Goal: Information Seeking & Learning: Check status

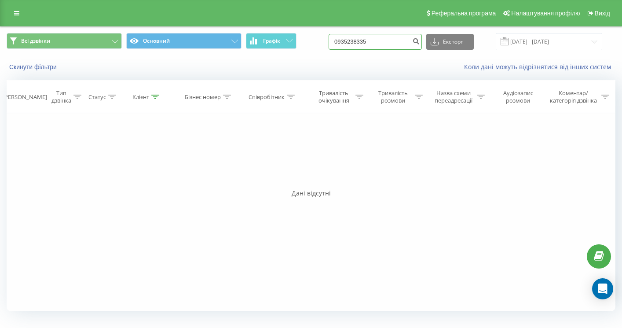
click at [391, 43] on input "0935238335" at bounding box center [374, 42] width 93 height 16
paste input "0935620119"
type input "0935620119"
click at [400, 44] on input "0935620119" at bounding box center [374, 42] width 93 height 16
type input "0936055281"
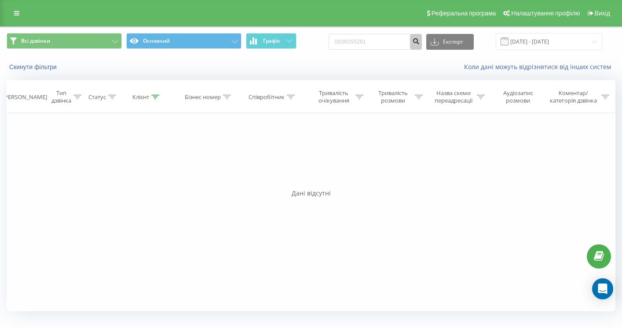
click at [419, 40] on icon "submit" at bounding box center [415, 39] width 7 height 5
click at [395, 40] on input "0936055281" at bounding box center [374, 42] width 93 height 16
paste input "0678221577"
type input "0678221577"
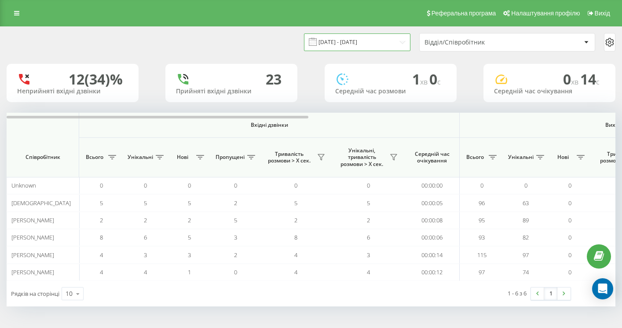
click at [381, 45] on input "18.09.2025 - 18.09.2025" at bounding box center [357, 41] width 106 height 17
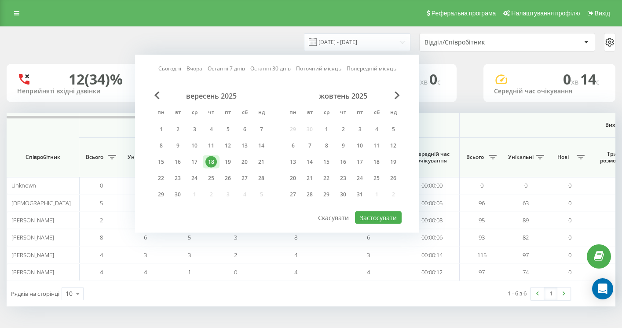
click at [208, 160] on div "18" at bounding box center [210, 161] width 11 height 11
click at [227, 160] on div "19" at bounding box center [227, 161] width 11 height 11
click at [225, 158] on div "19" at bounding box center [227, 161] width 11 height 11
click at [379, 217] on button "Застосувати" at bounding box center [378, 217] width 47 height 13
type input "[DATE] - [DATE]"
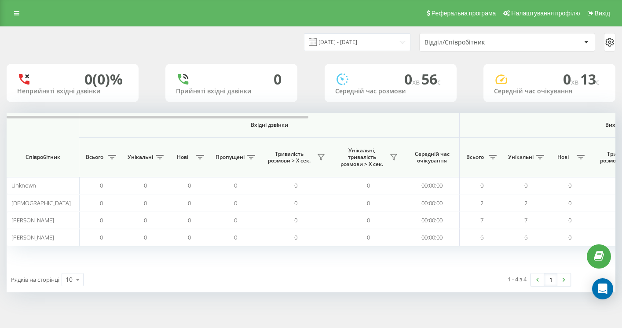
scroll to position [0, 618]
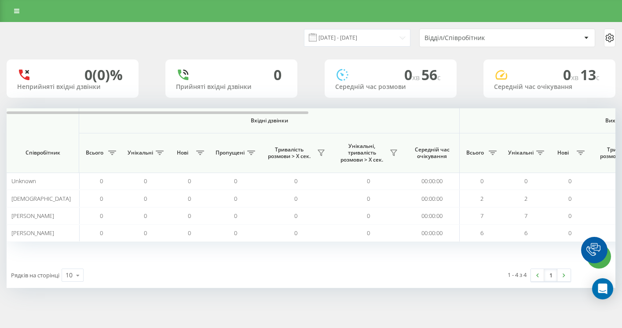
scroll to position [0, 618]
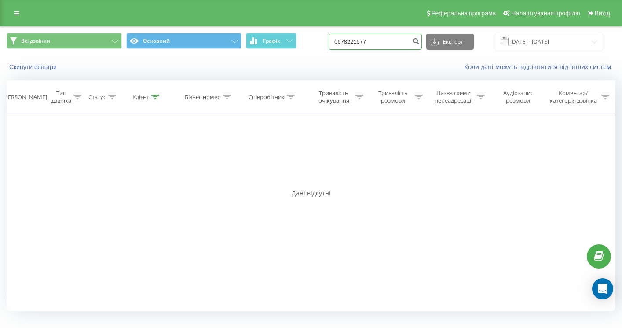
click at [404, 44] on input "0678221577" at bounding box center [374, 42] width 93 height 16
paste input "0979244742"
type input "0979244742"
click at [404, 52] on div "Всі дзвінки Основний Графік 0979244742 Експорт .csv .xls .xlsx 19.06.2025 - 19.…" at bounding box center [310, 41] width 621 height 29
click at [403, 47] on input "0979244742" at bounding box center [374, 42] width 93 height 16
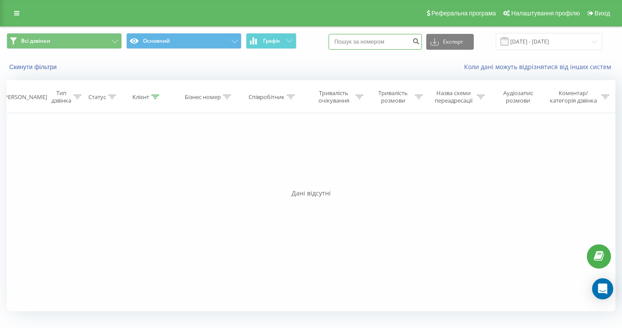
paste input "0500094950"
type input "0500094950"
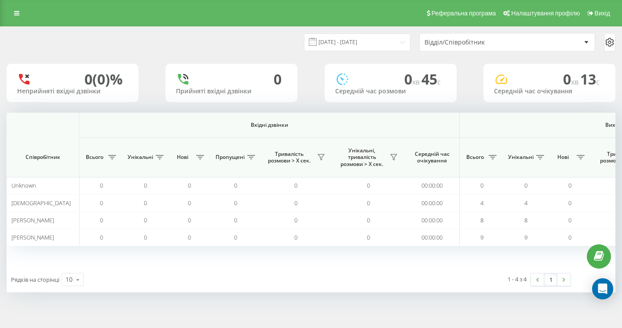
scroll to position [0, 618]
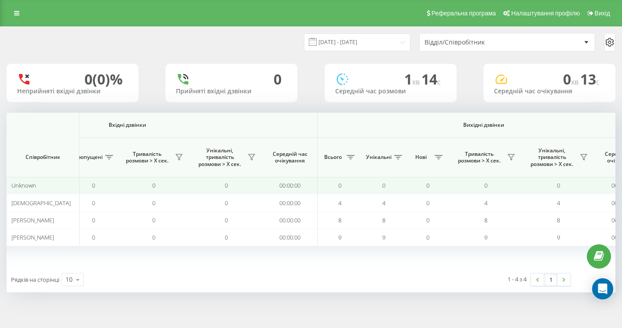
scroll to position [0, 618]
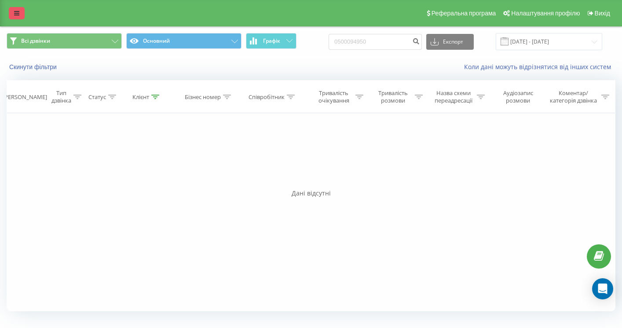
click at [22, 10] on link at bounding box center [17, 13] width 16 height 12
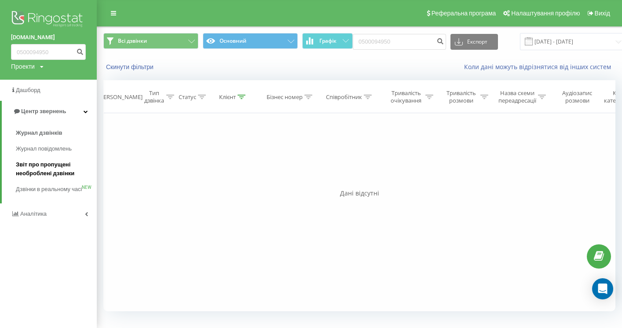
click at [38, 171] on span "Звіт про пропущені необроблені дзвінки" at bounding box center [54, 169] width 76 height 18
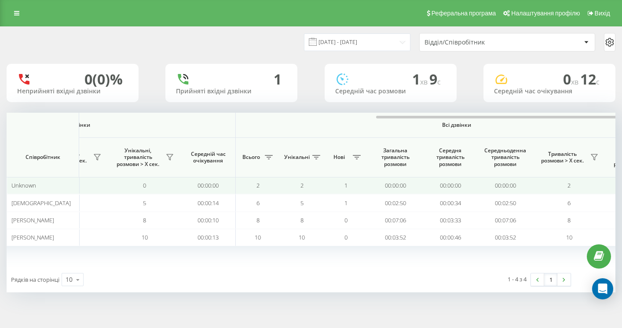
scroll to position [0, 618]
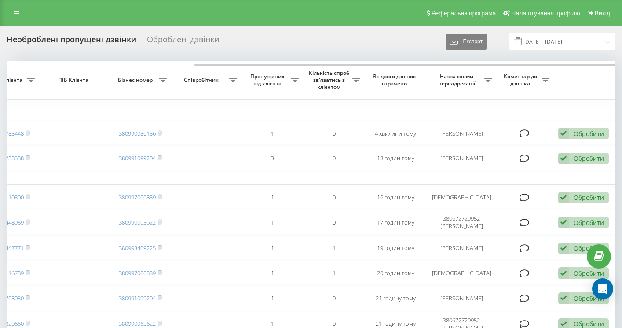
scroll to position [0, 270]
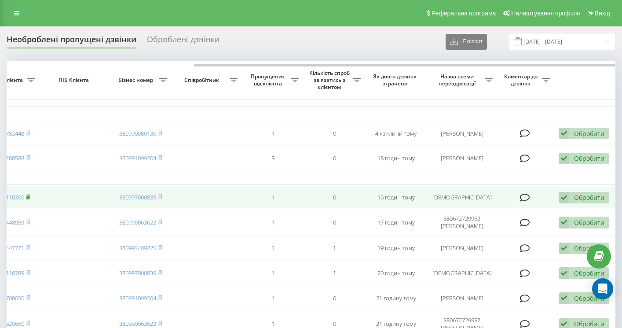
click at [29, 199] on rect at bounding box center [27, 197] width 3 height 4
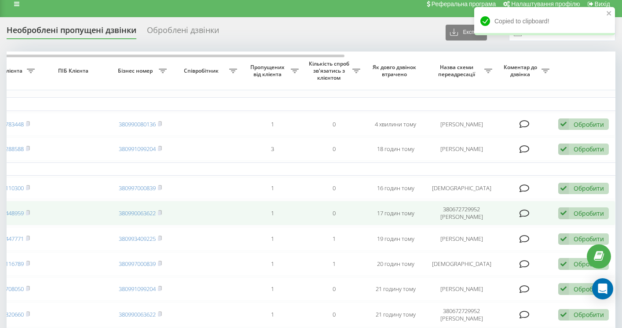
scroll to position [12, 0]
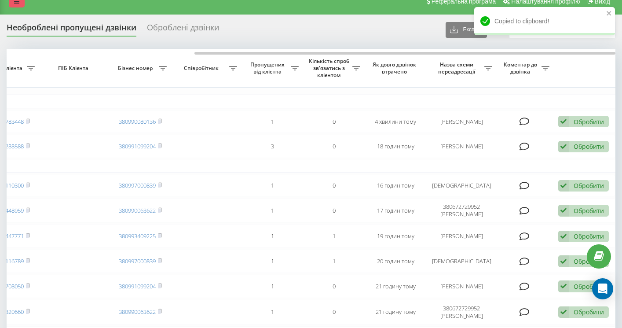
click at [18, 6] on link at bounding box center [17, 1] width 16 height 12
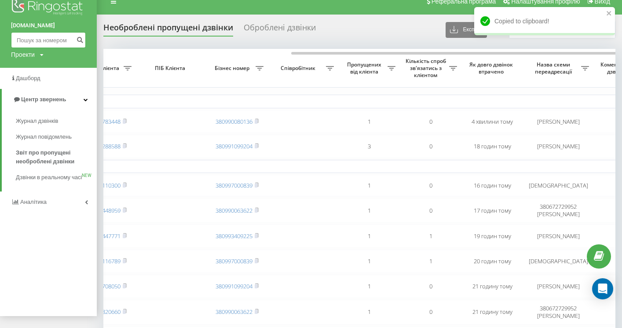
click at [30, 41] on input at bounding box center [48, 40] width 75 height 16
paste input "380953110300"
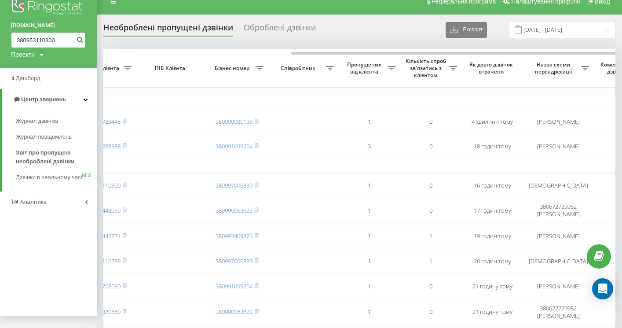
type input "380953110300"
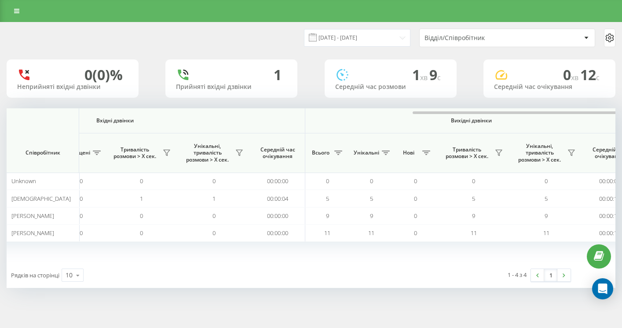
scroll to position [0, 618]
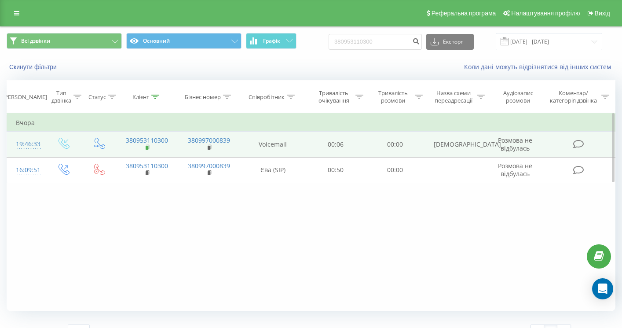
click at [146, 149] on rect at bounding box center [147, 148] width 3 height 4
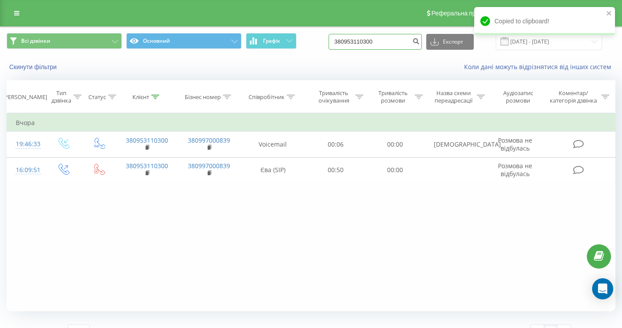
click at [405, 41] on input "380953110300" at bounding box center [374, 42] width 93 height 16
paste input "0987882903"
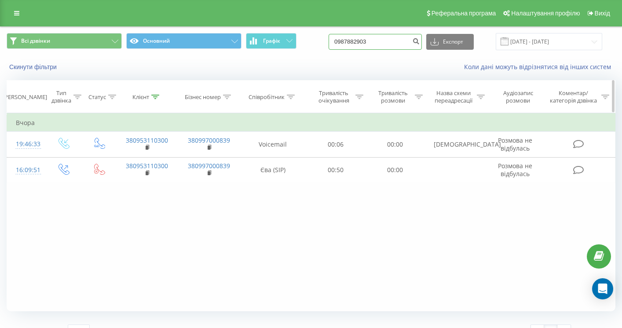
type input "0987882903"
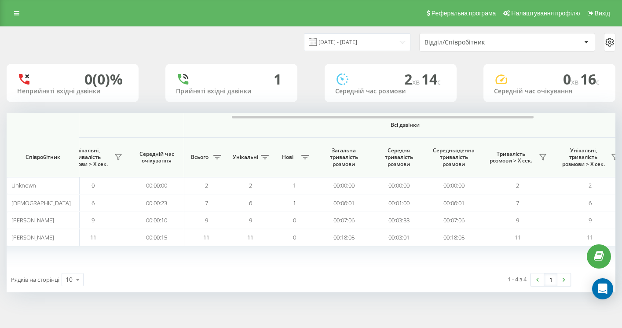
scroll to position [0, 618]
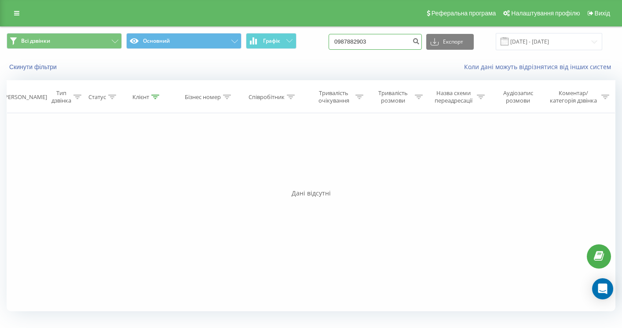
click at [395, 48] on input "0987882903" at bounding box center [374, 42] width 93 height 16
type input "0987"
paste input "0970676101"
type input "0970676101"
click at [393, 46] on input "0970676101" at bounding box center [374, 42] width 93 height 16
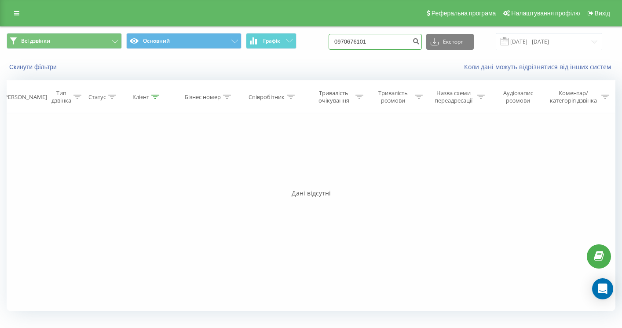
type input "097067610"
paste input "0661013337"
type input "0661013337"
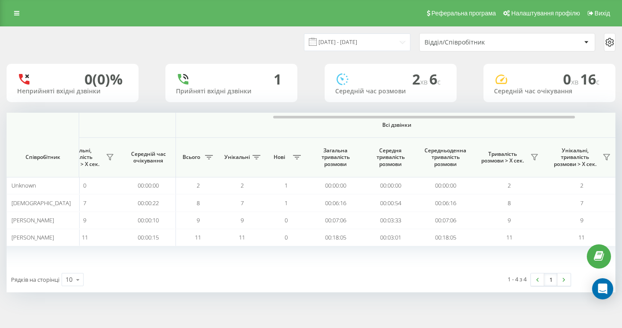
scroll to position [0, 618]
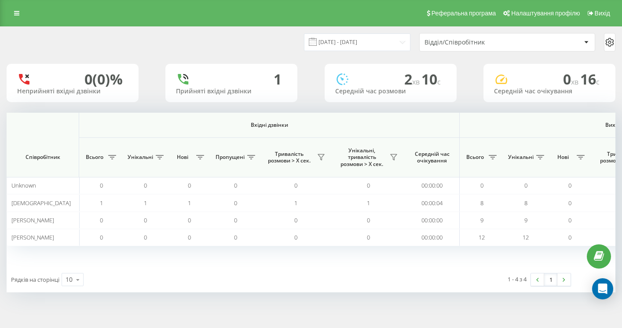
scroll to position [0, 618]
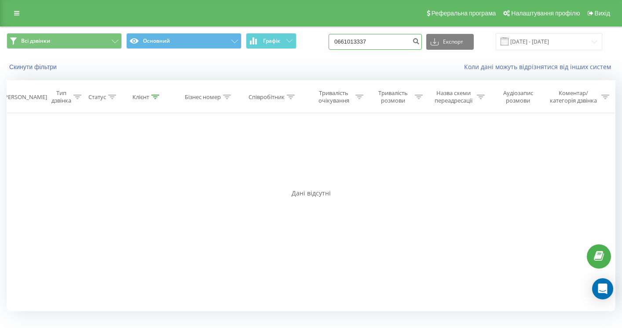
click at [405, 41] on input "0661013337" at bounding box center [374, 42] width 93 height 16
paste input "0680565800"
type input "0680565800"
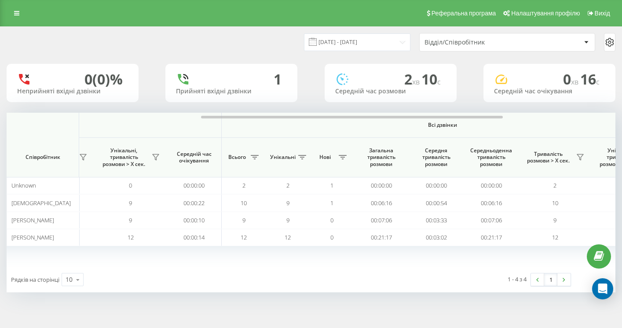
scroll to position [0, 618]
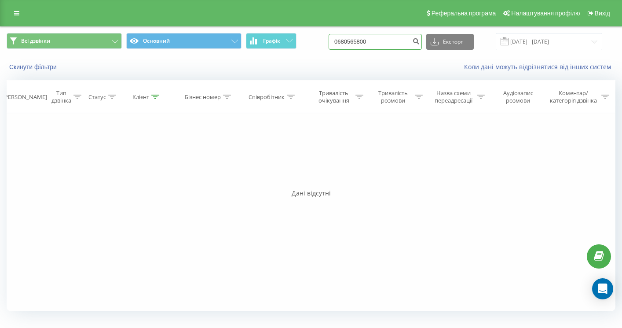
click at [409, 42] on input "0680565800" at bounding box center [374, 42] width 93 height 16
paste input "0986931502"
type input "0986931502"
click at [396, 44] on input "0986931502" at bounding box center [374, 42] width 93 height 16
paste input "0776669000"
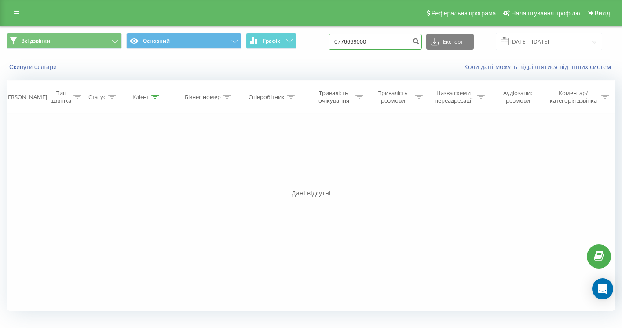
type input "0776669000"
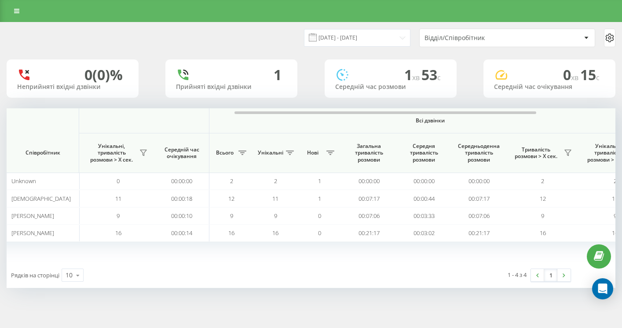
scroll to position [0, 618]
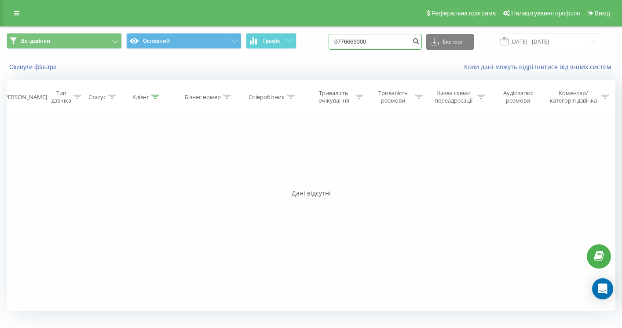
click at [391, 40] on input "0776669000" at bounding box center [374, 42] width 93 height 16
paste input "0665046257"
type input "0665046257"
click at [406, 38] on input "0665046257" at bounding box center [374, 42] width 93 height 16
click at [403, 44] on input "0665046257" at bounding box center [374, 42] width 93 height 16
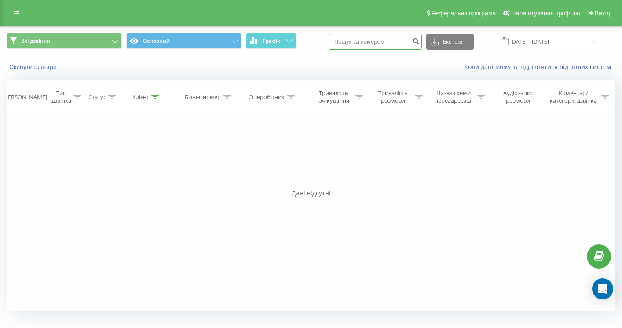
paste input "0990667492"
type input "0990667492"
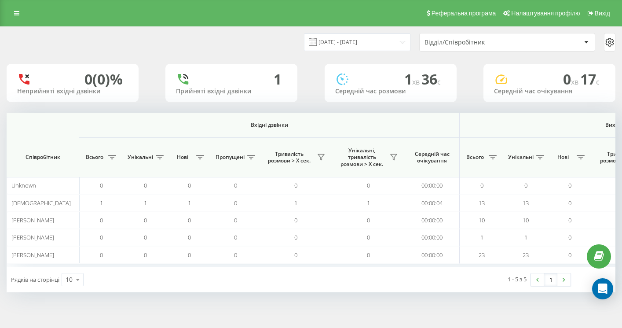
scroll to position [0, 618]
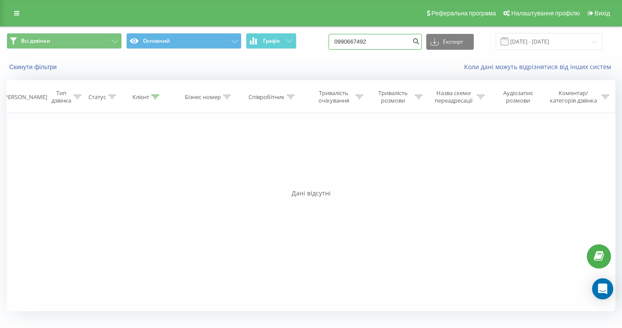
click at [402, 41] on input "0990667492" at bounding box center [374, 42] width 93 height 16
paste input "0684154118"
type input "0684154118"
click at [411, 43] on input "0684154118" at bounding box center [374, 42] width 93 height 16
paste input "0630287055"
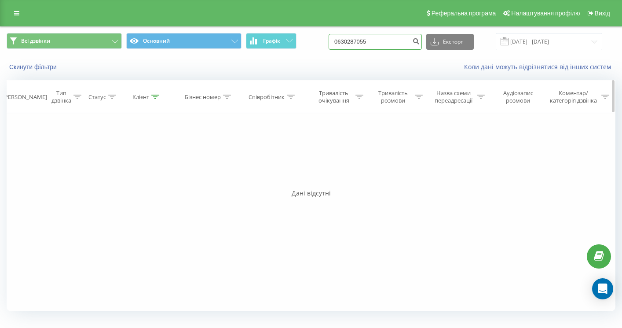
type input "0630287055"
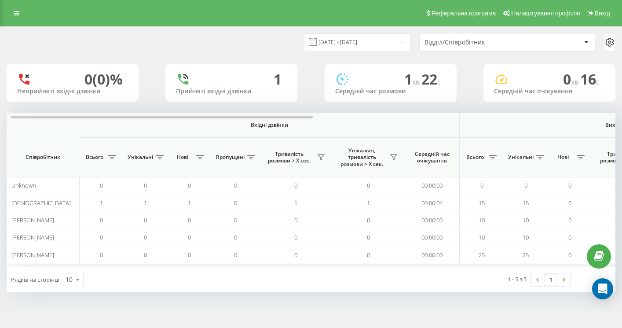
scroll to position [0, 618]
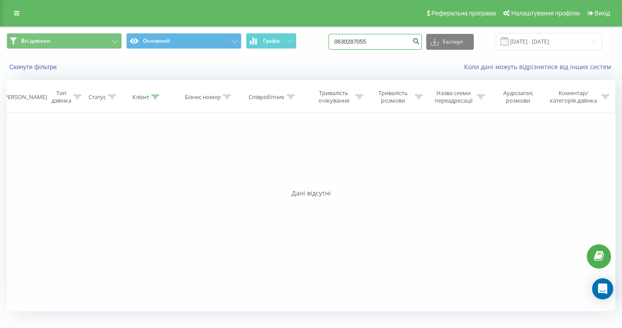
click at [389, 49] on input "0630287055" at bounding box center [374, 42] width 93 height 16
paste input "0666419339"
type input "0666419339"
click at [410, 46] on input "0666419339" at bounding box center [374, 42] width 93 height 16
paste input "0932174185"
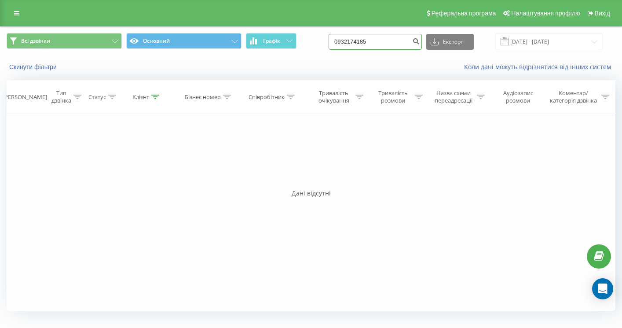
type input "0932174185"
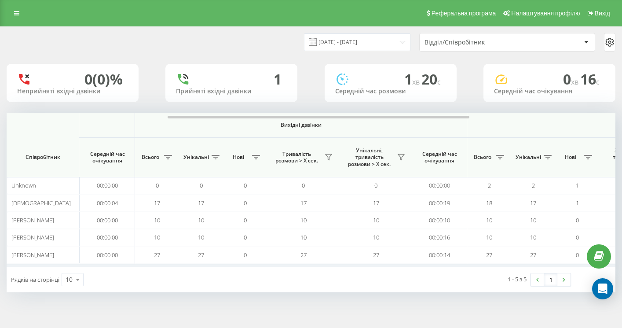
scroll to position [0, 618]
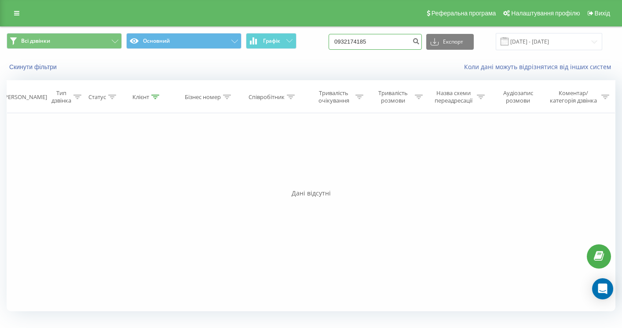
click at [404, 42] on input "0932174185" at bounding box center [374, 42] width 93 height 16
paste input "0934107428"
type input "0934107428"
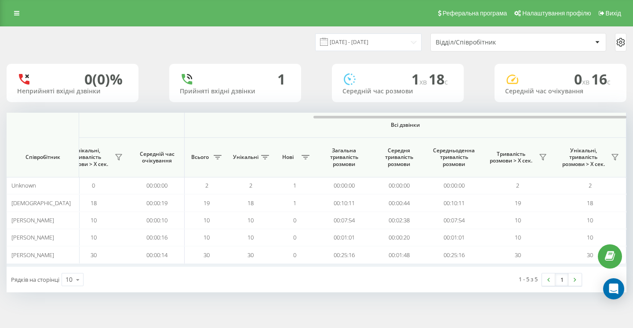
scroll to position [0, 607]
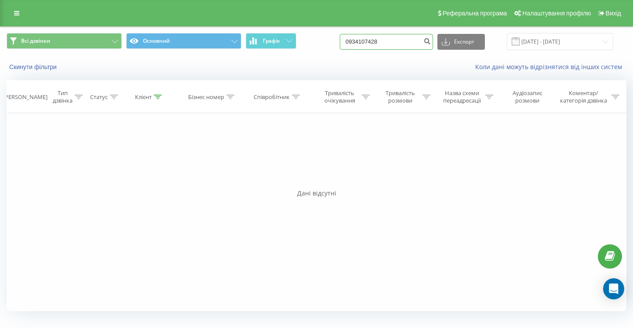
click at [412, 41] on input "0934107428" at bounding box center [386, 42] width 93 height 16
type input "09341074"
paste input "0666270328"
type input "0666270328"
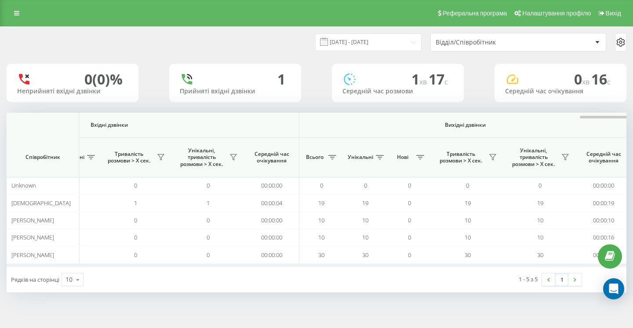
scroll to position [0, 607]
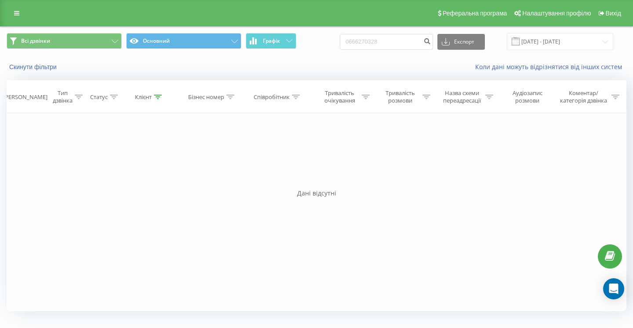
click at [406, 51] on div "Всі дзвінки Основний Графік 0666270328 Експорт .csv .xls .xlsx 19.06.2025 - 19.…" at bounding box center [316, 41] width 632 height 29
click at [406, 45] on input "0666270328" at bounding box center [386, 42] width 93 height 16
paste input "0930862310"
type input "0930862310"
click at [412, 43] on input "0930862310" at bounding box center [386, 42] width 93 height 16
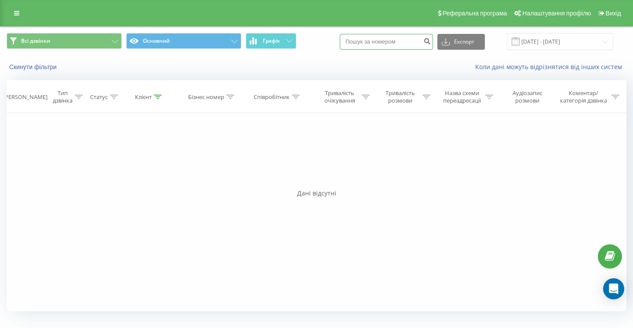
paste input "0677059405"
type input "0677059405"
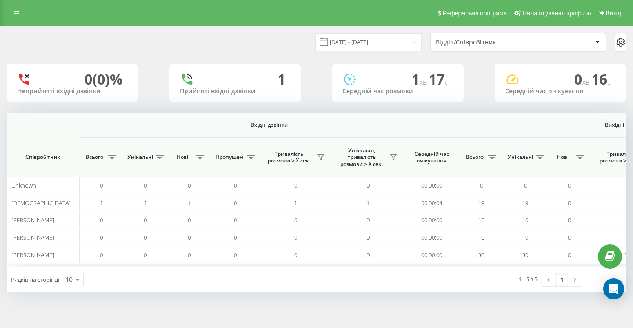
scroll to position [0, 607]
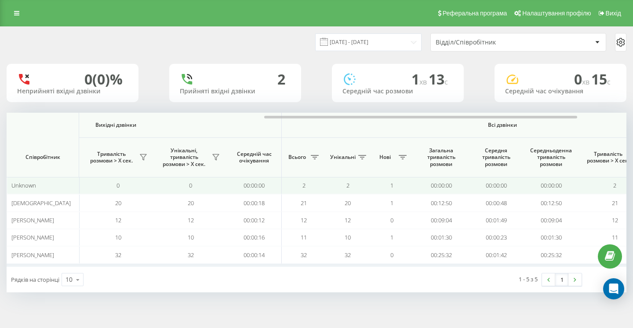
scroll to position [0, 607]
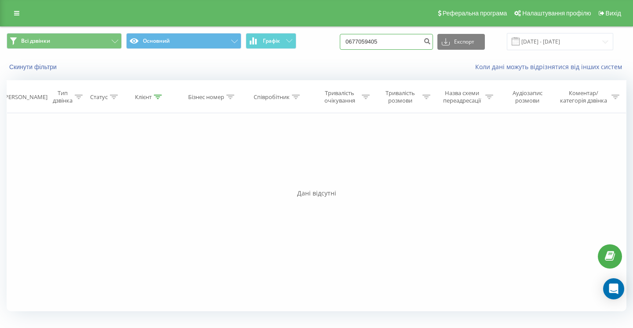
click at [422, 40] on input "0677059405" at bounding box center [386, 42] width 93 height 16
paste input "0935044643"
type input "0935044643"
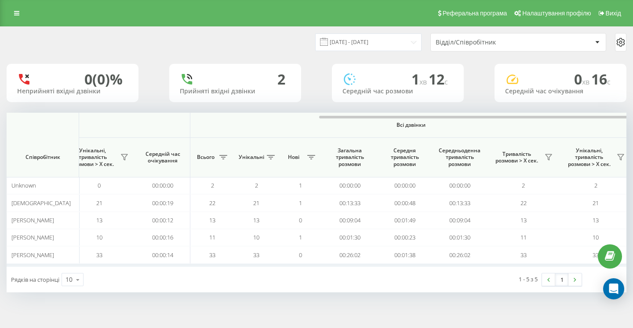
scroll to position [0, 607]
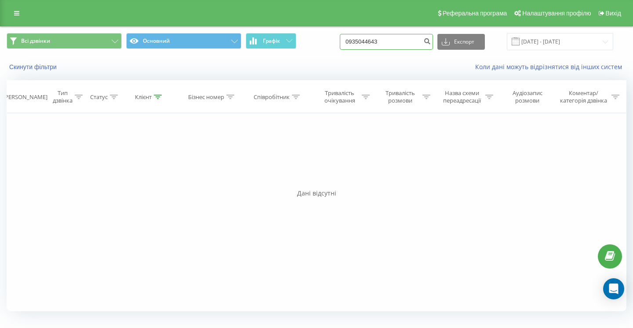
click at [416, 43] on input "0935044643" at bounding box center [386, 42] width 93 height 16
paste input "0678170140"
type input "0678170140"
click at [410, 42] on input "0678170140" at bounding box center [386, 42] width 93 height 16
type input "067817014"
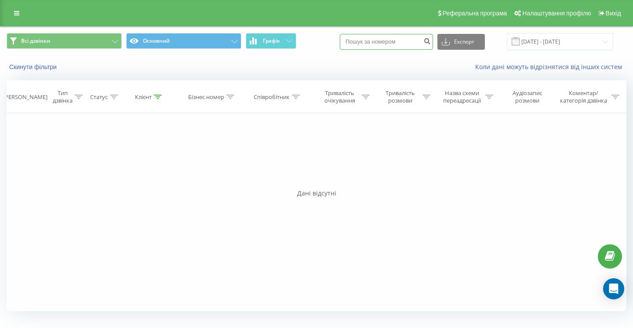
paste input "0502533361"
type input "0502533361"
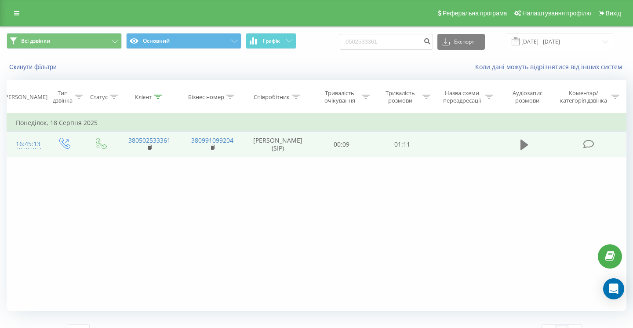
click at [524, 144] on icon at bounding box center [524, 144] width 8 height 11
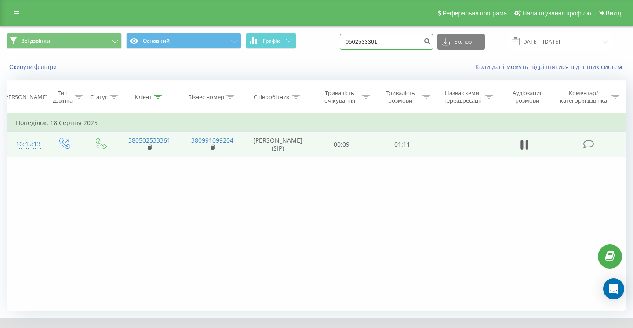
click at [428, 42] on input "0502533361" at bounding box center [386, 42] width 93 height 16
paste input "0664214535"
type input "0664214535"
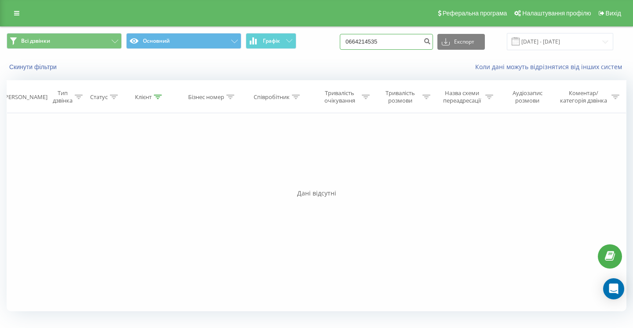
click at [419, 42] on input "0664214535" at bounding box center [386, 42] width 93 height 16
paste input "0636627021"
type input "0636627021"
click at [411, 47] on input "0636627021" at bounding box center [386, 42] width 93 height 16
paste input "0956608569"
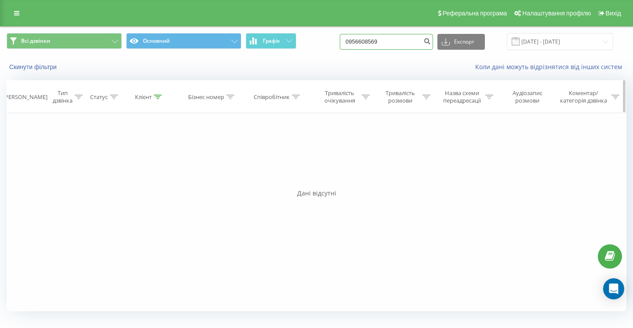
type input "0956608569"
click at [413, 39] on input "0956608569" at bounding box center [386, 42] width 93 height 16
paste input "0987454810"
type input "0987454810"
click at [408, 47] on input "0987454810" at bounding box center [386, 42] width 93 height 16
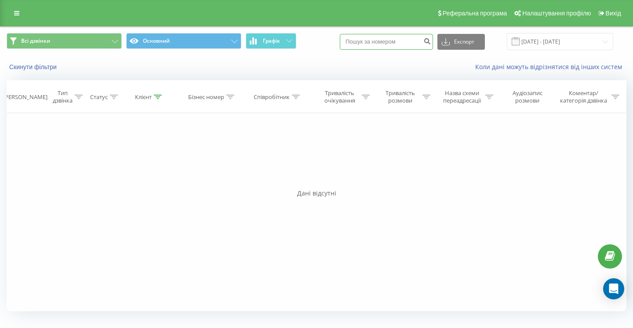
paste input "0503741266"
type input "0503741266"
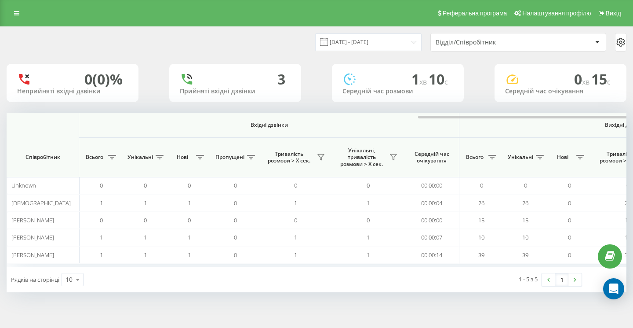
scroll to position [0, 607]
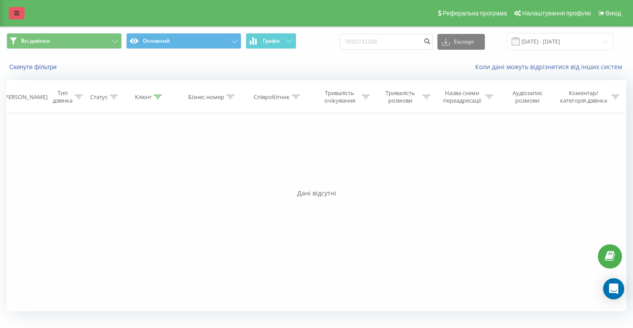
click at [21, 12] on link at bounding box center [17, 13] width 16 height 12
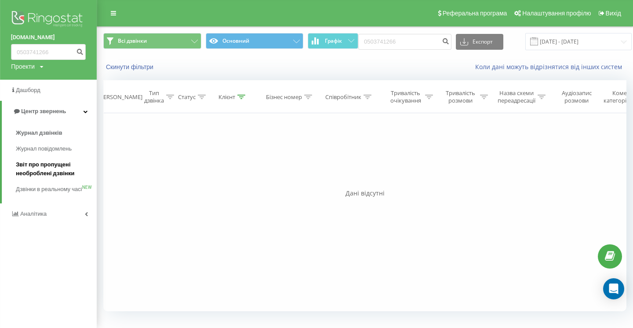
click at [62, 167] on span "Звіт про пропущені необроблені дзвінки" at bounding box center [54, 169] width 76 height 18
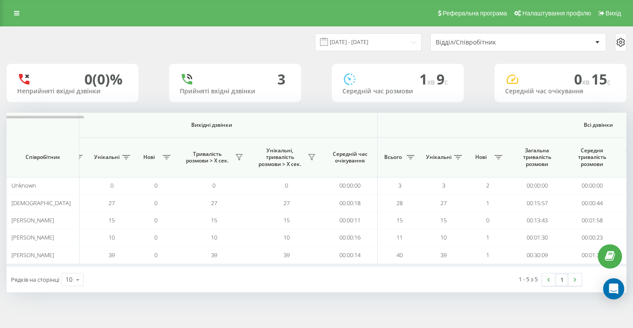
scroll to position [0, 607]
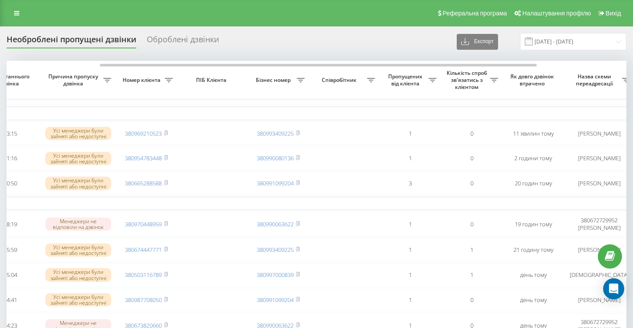
scroll to position [0, 259]
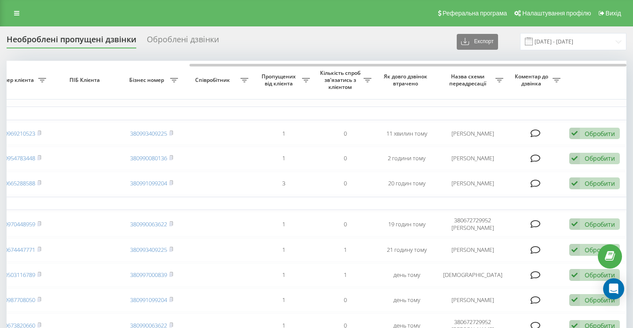
click at [14, 20] on div "Реферальна програма Налаштування профілю Вихід" at bounding box center [316, 13] width 633 height 26
click at [18, 15] on icon at bounding box center [16, 13] width 5 height 6
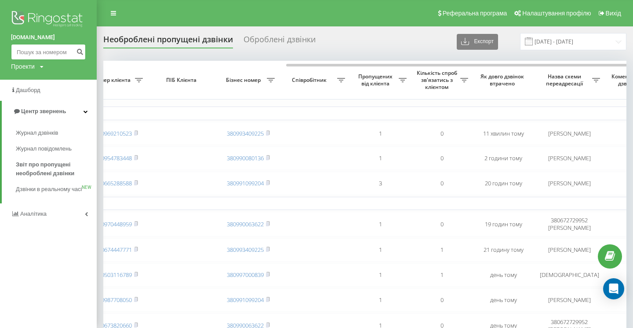
click at [32, 51] on input at bounding box center [48, 52] width 75 height 16
paste input "0983072328"
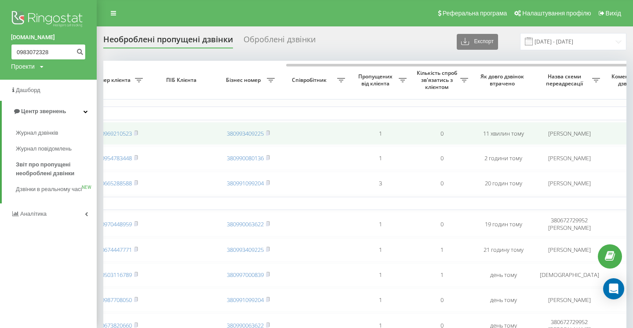
type input "0983072328"
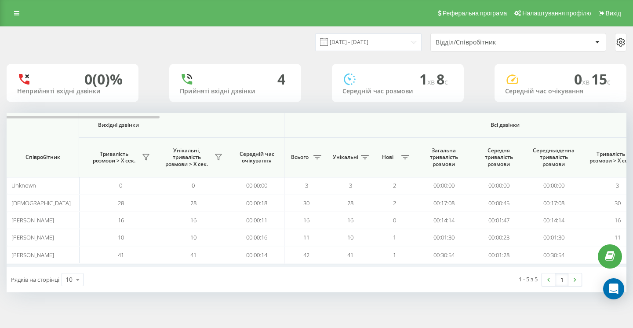
scroll to position [0, 607]
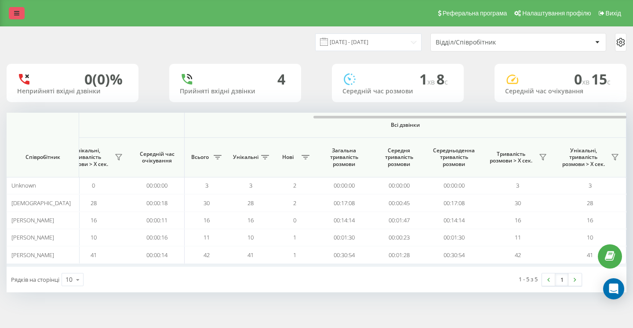
click at [20, 12] on link at bounding box center [17, 13] width 16 height 12
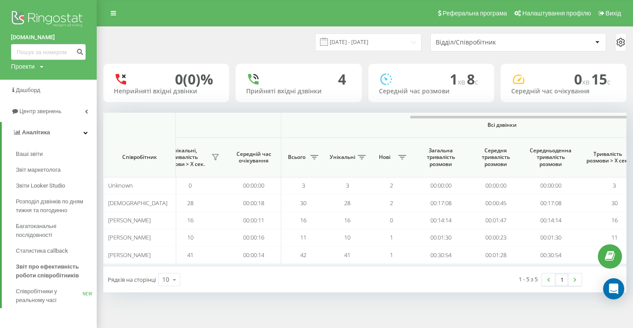
click at [226, 55] on div "19.09.2025 - 19.09.2025 Відділ/Співробітник" at bounding box center [364, 42] width 535 height 31
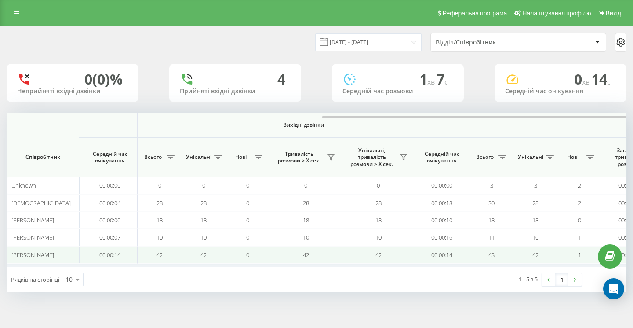
scroll to position [0, 607]
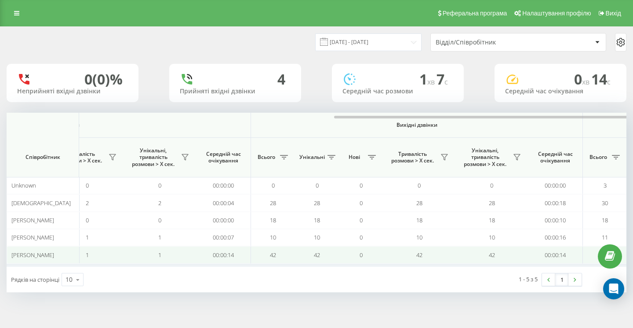
scroll to position [0, 545]
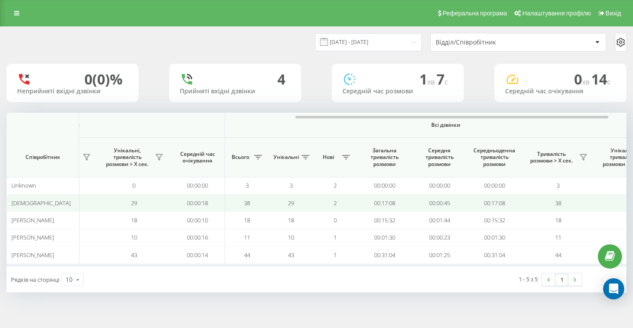
scroll to position [0, 607]
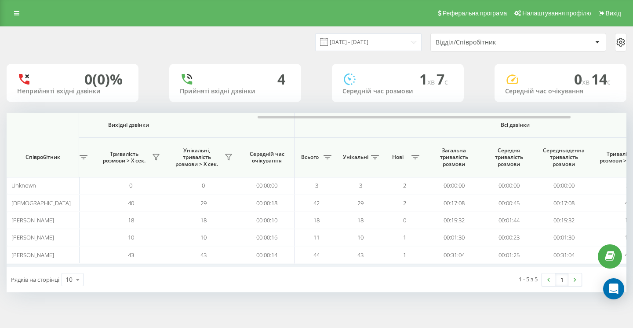
scroll to position [0, 607]
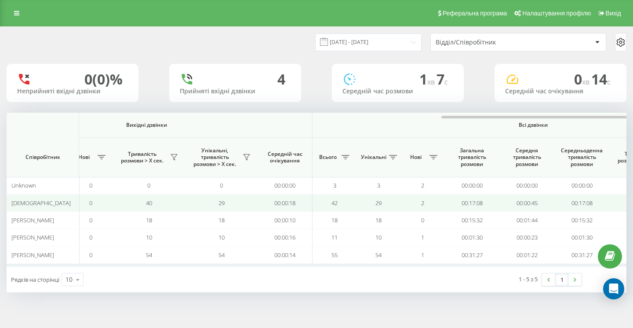
scroll to position [0, 607]
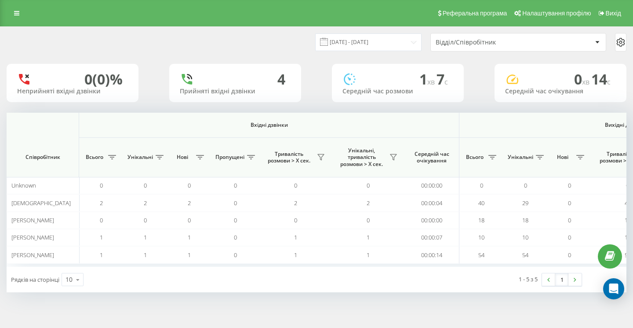
scroll to position [0, 607]
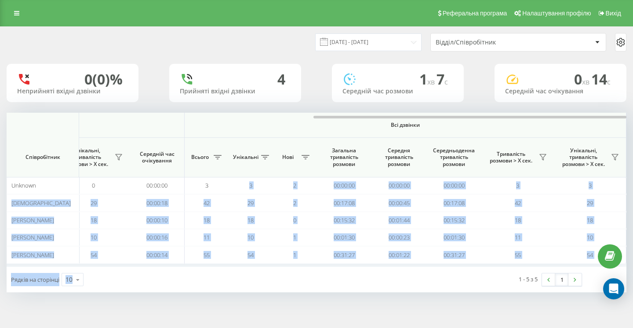
drag, startPoint x: 200, startPoint y: 192, endPoint x: 448, endPoint y: 282, distance: 264.0
click at [448, 282] on div "Вхідні дзвінки Вихідні дзвінки Всі дзвінки Співробітник Всього Унікальні Нові П…" at bounding box center [317, 202] width 620 height 179
click at [448, 282] on div "1 - 5 з 5 1" at bounding box center [472, 278] width 233 height 25
drag, startPoint x: 200, startPoint y: 184, endPoint x: 460, endPoint y: 289, distance: 280.7
click at [460, 289] on div "Вхідні дзвінки Вихідні дзвінки Всі дзвінки Співробітник Всього Унікальні Нові П…" at bounding box center [317, 202] width 620 height 179
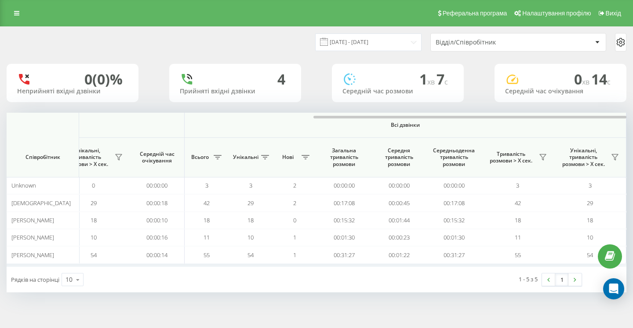
click at [460, 289] on div "1 - 5 з 5 1" at bounding box center [472, 278] width 233 height 25
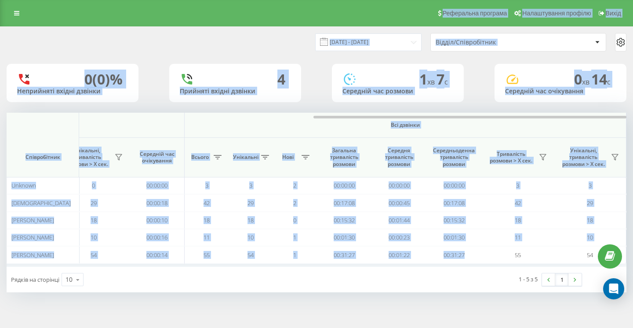
drag, startPoint x: 464, startPoint y: 253, endPoint x: 433, endPoint y: -20, distance: 274.3
click at [433, 0] on html "[DOMAIN_NAME] Проекти [DOMAIN_NAME] Дашборд Центр звернень Аналiтика Ваші звіти…" at bounding box center [316, 164] width 633 height 328
